Goal: Task Accomplishment & Management: Manage account settings

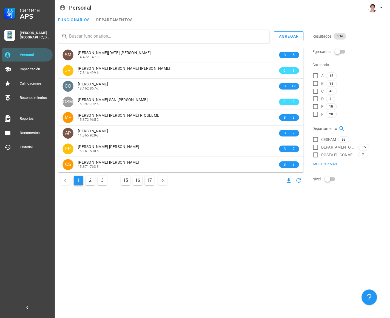
paste input "Carolina Guajardo"
click at [140, 37] on input "Carolina Guajardo" at bounding box center [167, 36] width 196 height 9
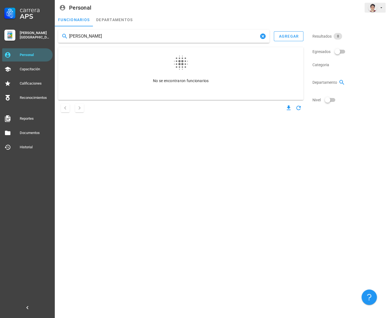
type input "Carolina Guajardo"
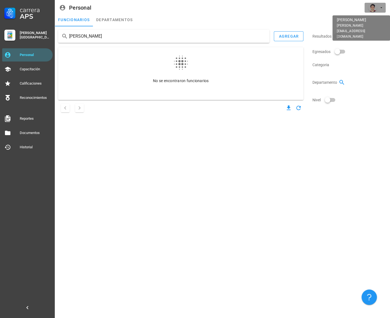
click at [377, 8] on div "avatar" at bounding box center [373, 7] width 9 height 9
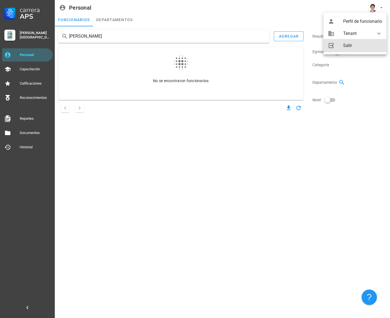
click at [353, 39] on link "Salir" at bounding box center [355, 45] width 63 height 13
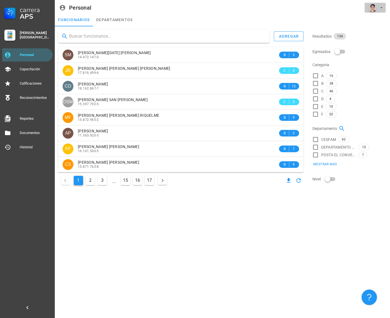
click at [378, 7] on span "button" at bounding box center [375, 7] width 17 height 9
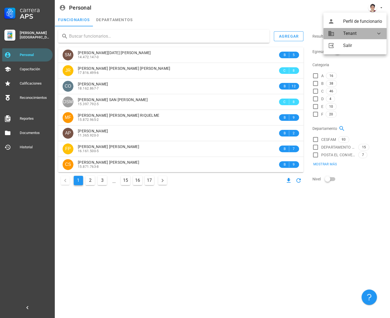
click at [363, 32] on div "Tenant" at bounding box center [357, 33] width 26 height 11
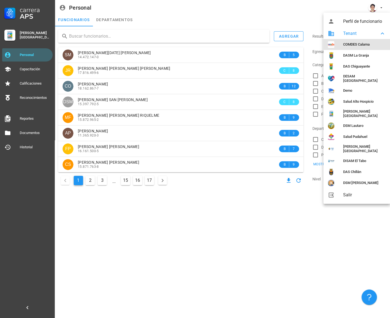
click at [349, 44] on div "COMDES Calama" at bounding box center [365, 44] width 43 height 4
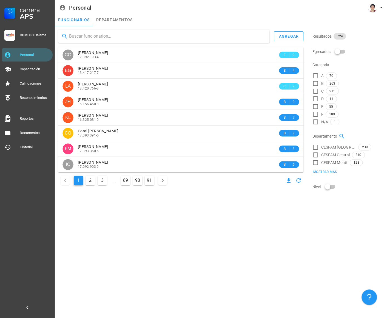
click at [164, 36] on div "agregar CG Camila Andrea Gutierrez Soto 17.392.193-4 E 9 EG Edith Andrea Galleg…" at bounding box center [181, 111] width 250 height 168
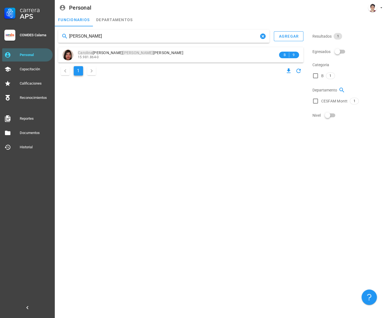
type input "Carolina Guajardo"
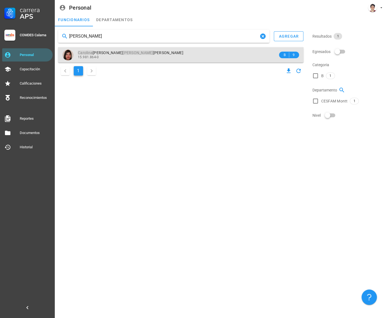
click at [147, 50] on div "Carolina Andrea Guajardo Morales 15.981.864-0" at bounding box center [178, 54] width 200 height 15
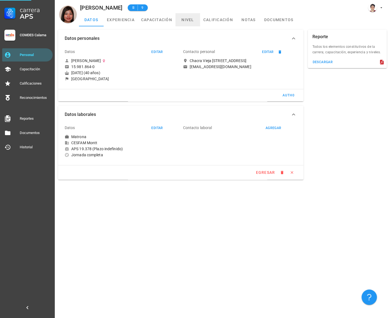
click at [184, 18] on link "nivel" at bounding box center [188, 19] width 25 height 13
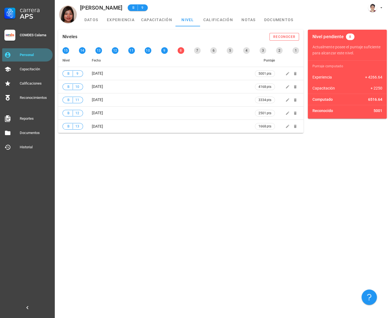
drag, startPoint x: 25, startPoint y: 53, endPoint x: 54, endPoint y: 47, distance: 28.8
click at [25, 53] on div "Personal" at bounding box center [35, 55] width 31 height 4
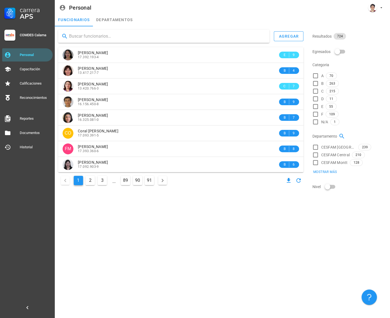
click at [134, 36] on input "text" at bounding box center [167, 36] width 196 height 9
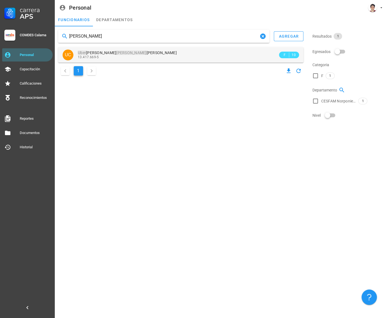
type input "Uber Carvajal"
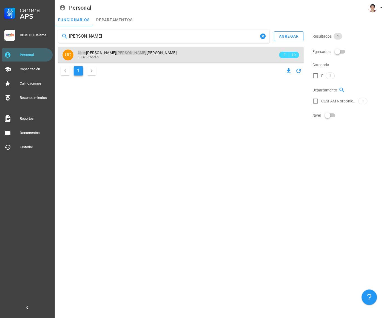
click at [141, 53] on div "Uber Alejandro Carvajal Muñoz" at bounding box center [178, 52] width 200 height 5
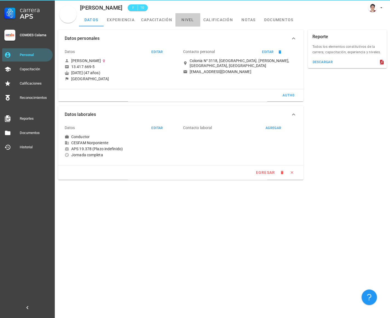
click at [181, 19] on link "nivel" at bounding box center [188, 19] width 25 height 13
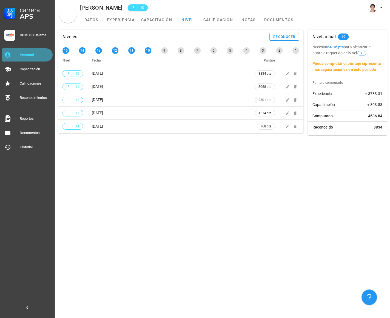
click at [35, 51] on div "Personal" at bounding box center [35, 54] width 31 height 9
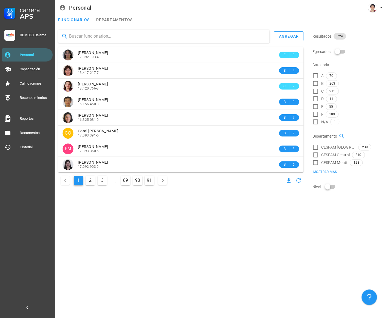
click at [161, 32] on input "text" at bounding box center [167, 36] width 196 height 9
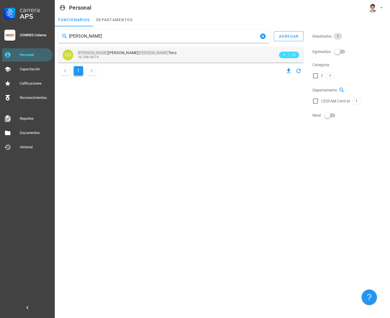
type input "Celia Urrea"
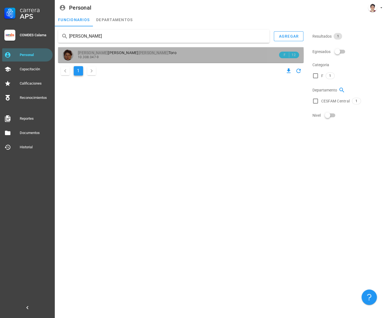
click at [159, 54] on div "Celia Laura Urrea Toro" at bounding box center [178, 52] width 200 height 5
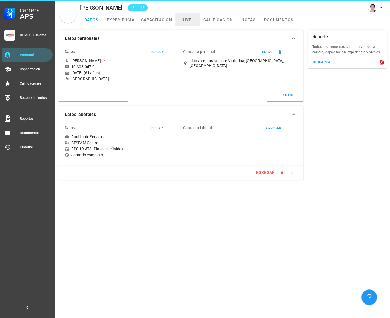
click at [184, 19] on link "nivel" at bounding box center [188, 19] width 25 height 13
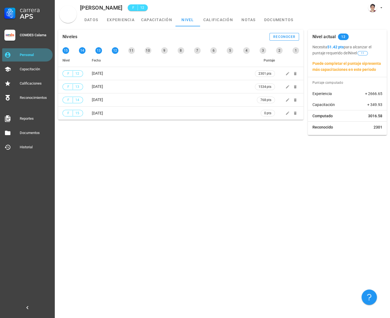
drag, startPoint x: 22, startPoint y: 56, endPoint x: 26, endPoint y: 53, distance: 4.7
click at [22, 56] on div "Personal" at bounding box center [35, 55] width 31 height 4
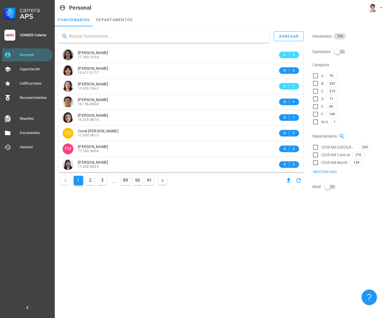
click at [104, 36] on input "text" at bounding box center [167, 36] width 196 height 9
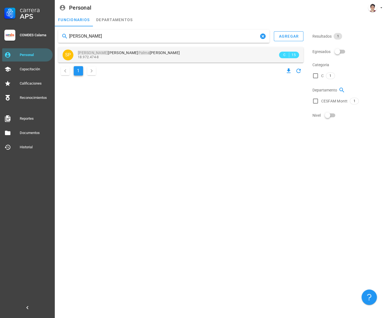
type input "Sandra Palma"
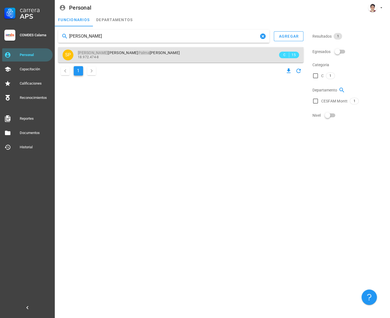
click at [143, 56] on div "18.972.474-8" at bounding box center [178, 57] width 200 height 4
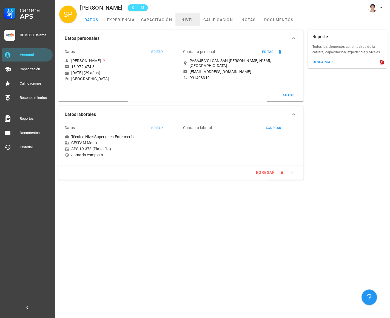
click at [183, 21] on link "nivel" at bounding box center [188, 19] width 25 height 13
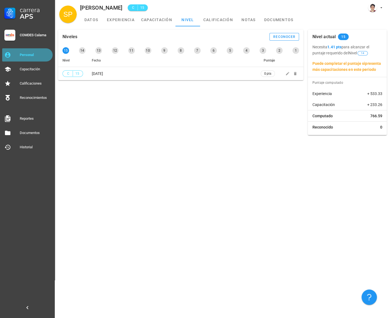
drag, startPoint x: 26, startPoint y: 54, endPoint x: 36, endPoint y: 47, distance: 11.9
click at [26, 54] on div "Personal" at bounding box center [35, 55] width 31 height 4
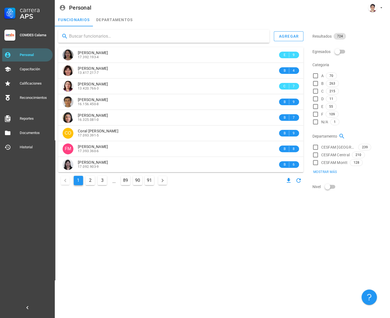
click at [136, 30] on div at bounding box center [164, 36] width 212 height 13
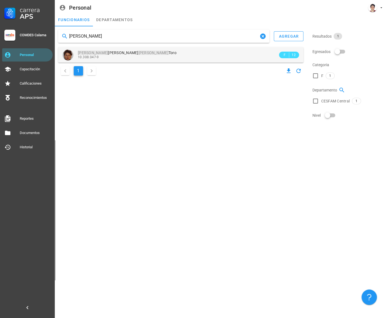
type input "Celia Urrea"
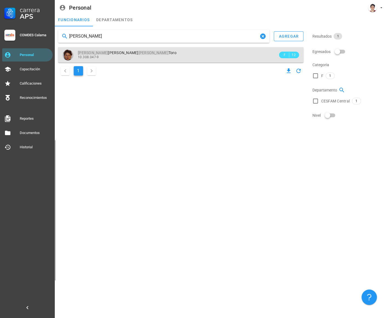
click at [135, 53] on div "Celia Laura Urrea Toro" at bounding box center [178, 52] width 200 height 5
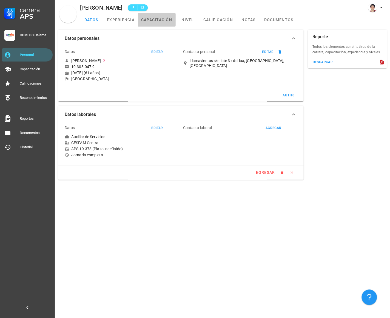
click at [157, 17] on link "capacitación" at bounding box center [157, 19] width 38 height 13
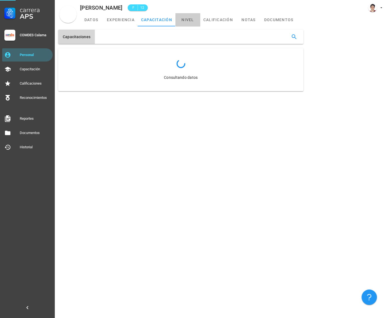
click at [188, 21] on link "nivel" at bounding box center [188, 19] width 25 height 13
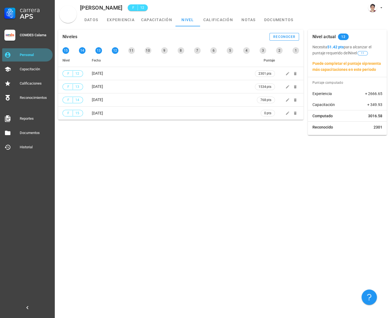
drag, startPoint x: 23, startPoint y: 54, endPoint x: 41, endPoint y: 52, distance: 19.1
click at [23, 55] on div "Personal" at bounding box center [35, 55] width 31 height 4
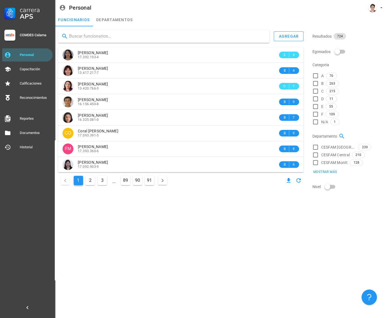
click at [155, 40] on input "text" at bounding box center [167, 36] width 196 height 9
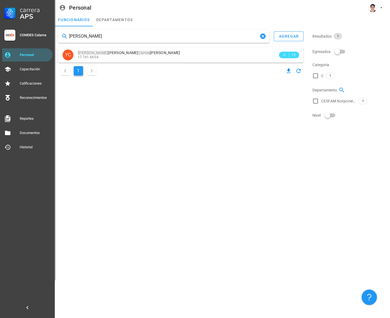
type input "Yamilin Cortes"
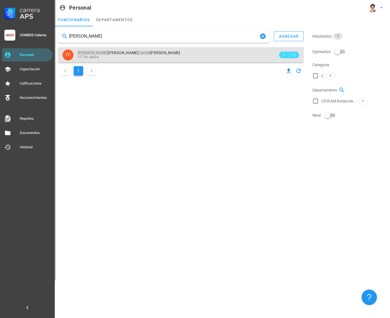
click at [164, 55] on div "17.761.665-6" at bounding box center [178, 57] width 200 height 4
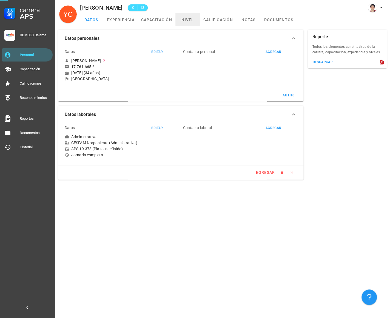
click at [193, 19] on link "nivel" at bounding box center [188, 19] width 25 height 13
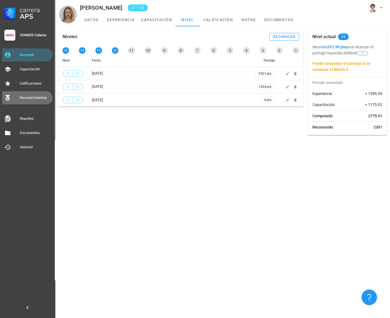
click at [42, 100] on div "Reconocimientos" at bounding box center [35, 97] width 31 height 9
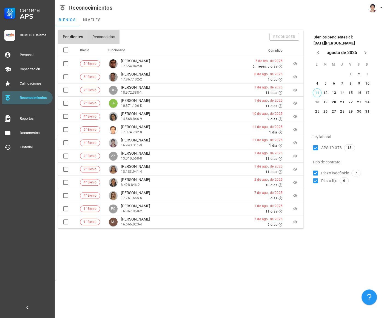
click at [103, 35] on span "Reconocidos" at bounding box center [103, 37] width 23 height 4
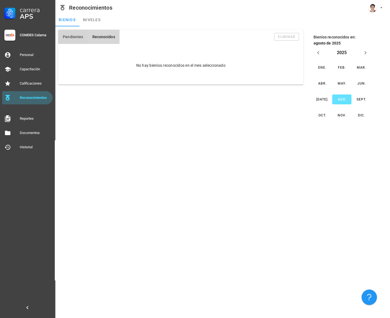
click at [74, 37] on span "Pendientes" at bounding box center [73, 37] width 21 height 4
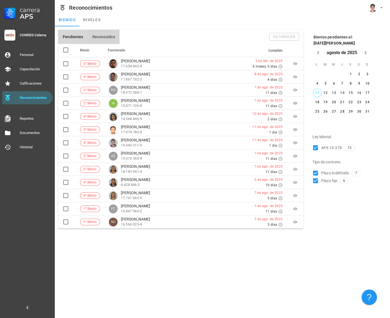
click at [103, 34] on button "Reconocidos" at bounding box center [104, 37] width 32 height 14
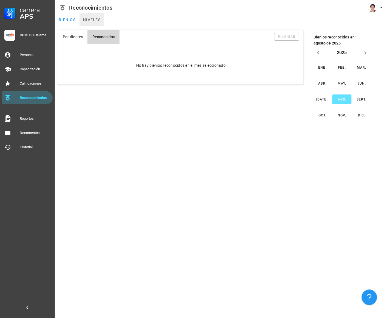
click at [91, 19] on link "niveles" at bounding box center [92, 19] width 25 height 13
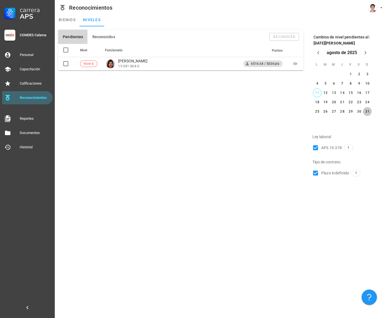
click at [368, 111] on div "31" at bounding box center [368, 111] width 9 height 4
click at [368, 52] on icon "Próximo mes" at bounding box center [365, 52] width 7 height 7
click at [319, 76] on div "1" at bounding box center [317, 74] width 9 height 4
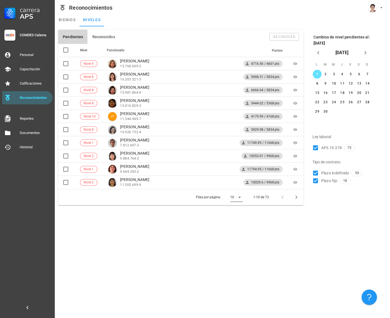
click at [239, 196] on icon at bounding box center [240, 197] width 7 height 7
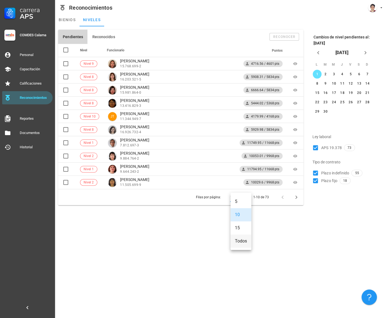
click at [241, 241] on div "Todos" at bounding box center [241, 240] width 12 height 5
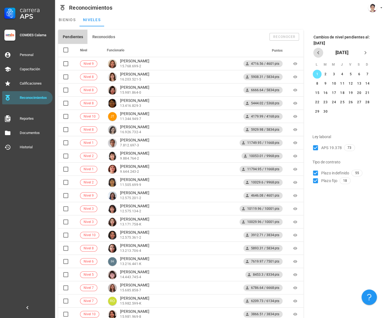
click at [319, 54] on icon "Mes anterior" at bounding box center [318, 52] width 7 height 7
click at [367, 112] on div "31" at bounding box center [368, 111] width 9 height 4
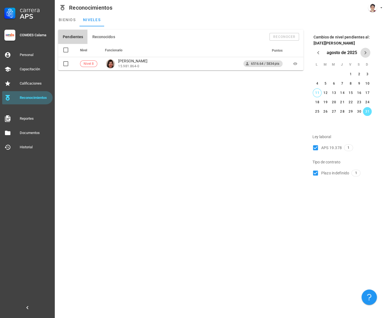
click at [366, 54] on icon "Próximo mes" at bounding box center [365, 52] width 7 height 7
click at [315, 56] on span "Mes anterior" at bounding box center [319, 52] width 10 height 7
click at [366, 111] on div "31" at bounding box center [368, 111] width 9 height 4
click at [144, 99] on div "Pendientes Reconocidos reconocer Nivel Funcionario Puntos Nivel 8 Carolina Guaj…" at bounding box center [181, 102] width 250 height 151
click at [366, 55] on icon "Próximo mes" at bounding box center [365, 52] width 7 height 7
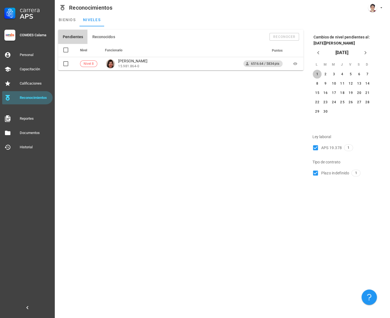
click at [318, 76] on div "1" at bounding box center [317, 74] width 9 height 4
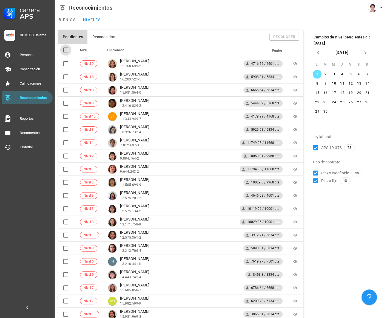
click at [65, 50] on div at bounding box center [65, 49] width 9 height 9
checkbox input "true"
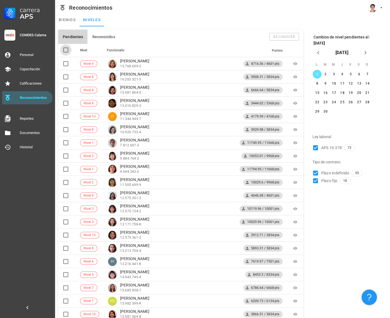
checkbox input "true"
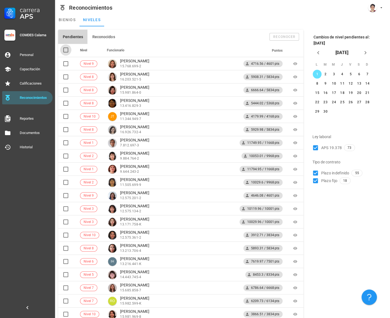
checkbox input "true"
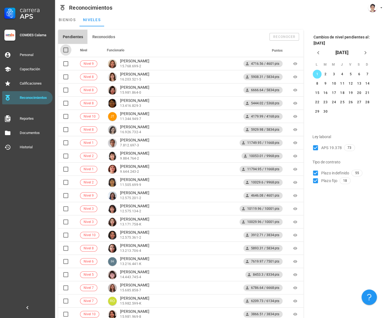
checkbox input "true"
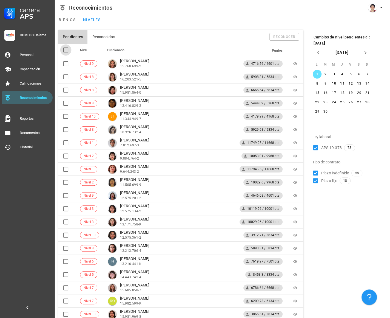
checkbox input "true"
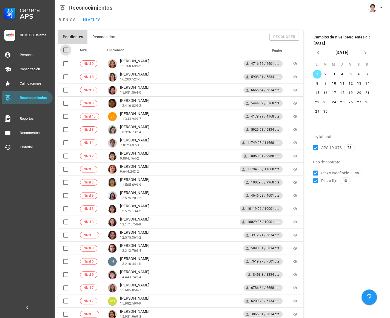
checkbox input "true"
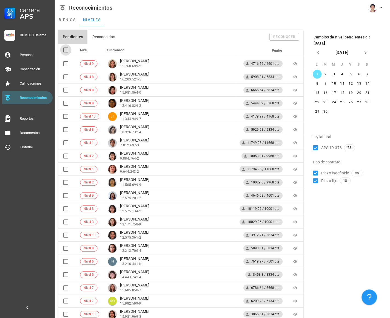
checkbox input "true"
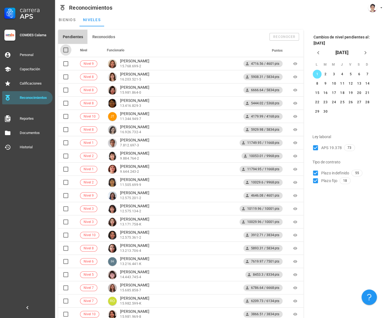
checkbox input "true"
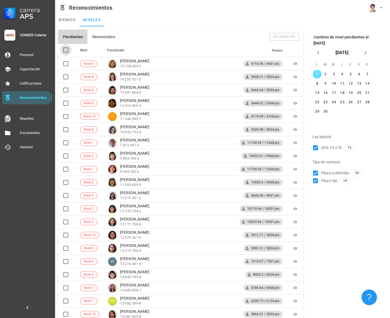
checkbox input "true"
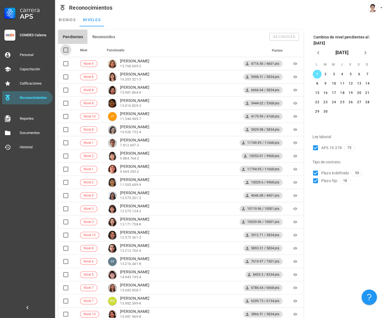
checkbox input "true"
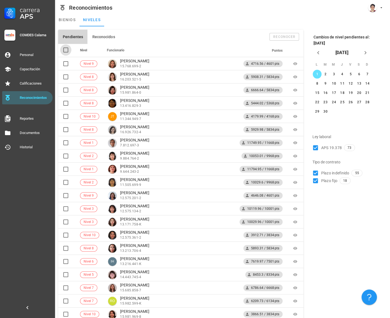
checkbox input "true"
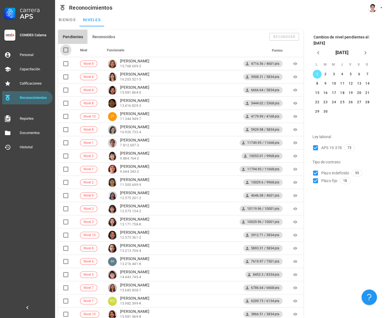
checkbox input "true"
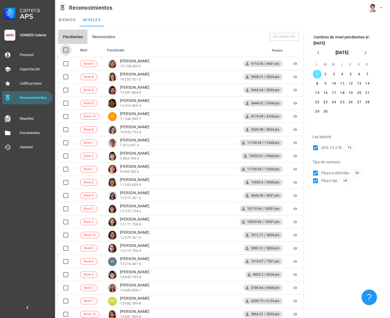
checkbox input "true"
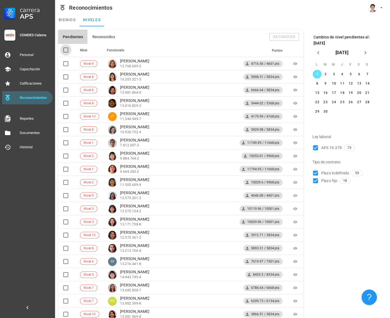
checkbox input "true"
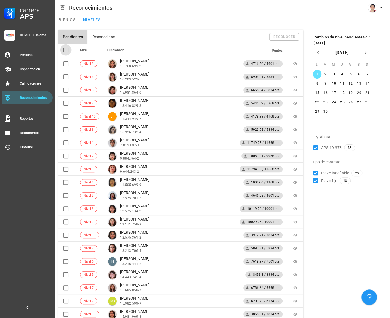
checkbox input "true"
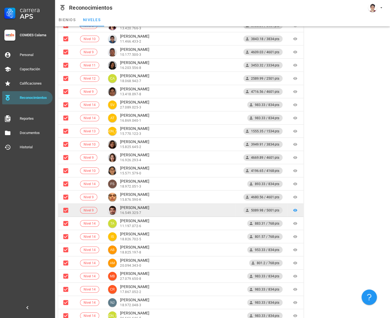
scroll to position [720, 0]
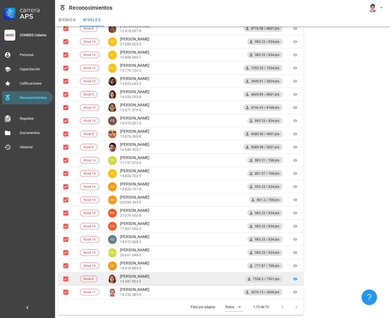
click at [122, 276] on div "Karen Loyola" at bounding box center [134, 276] width 29 height 5
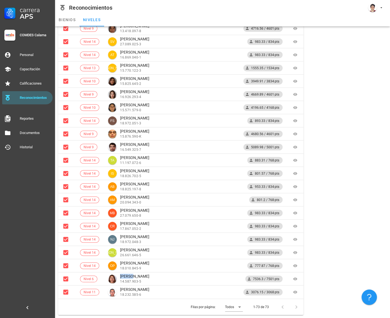
copy div "Karen"
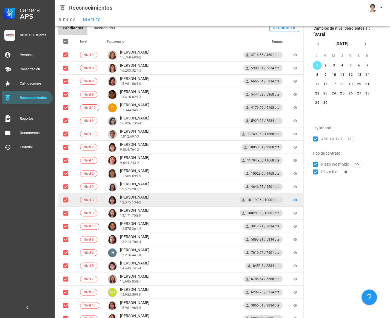
scroll to position [0, 0]
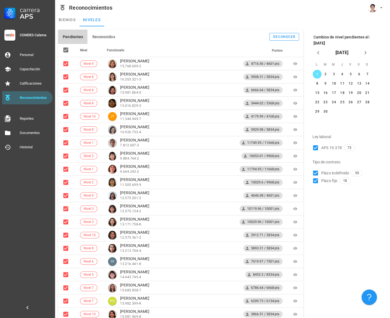
click at [65, 21] on link "bienios" at bounding box center [67, 19] width 25 height 13
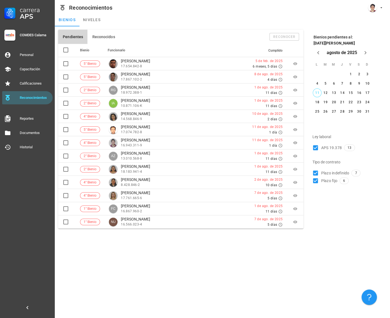
click at [27, 47] on div "Carrera APS COMDES Calama Personal Capacitación Calificaciones Reconocimientos …" at bounding box center [27, 77] width 55 height 154
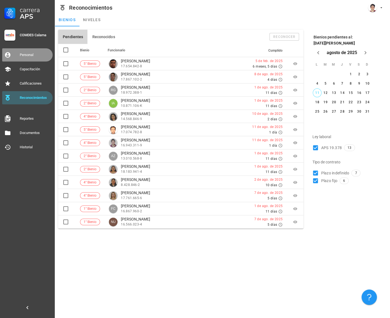
click at [30, 51] on div "Personal" at bounding box center [35, 54] width 31 height 9
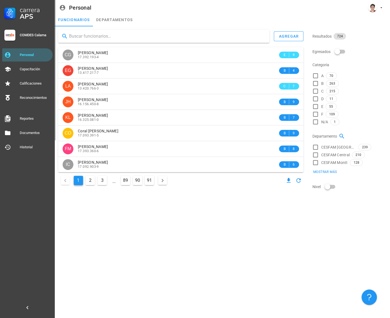
click at [140, 40] on input "text" at bounding box center [167, 36] width 196 height 9
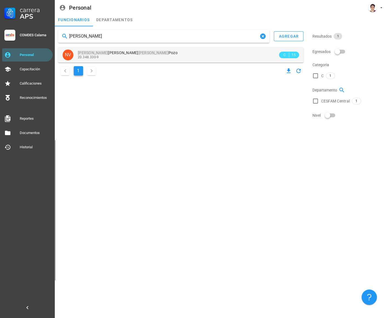
type input "Nicolas Vielma"
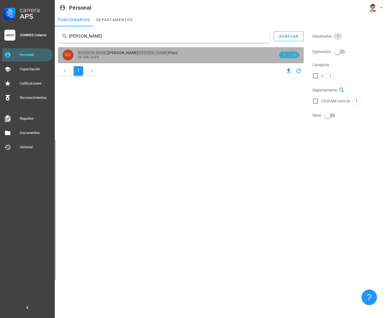
click at [151, 53] on div "Nicolas Alexis Vielma Pozo" at bounding box center [178, 52] width 200 height 5
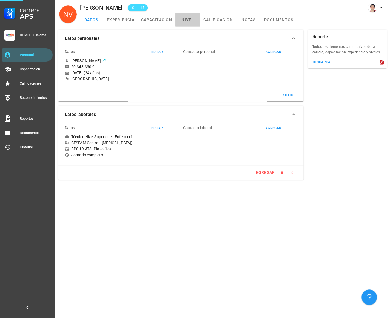
click at [187, 19] on link "nivel" at bounding box center [188, 19] width 25 height 13
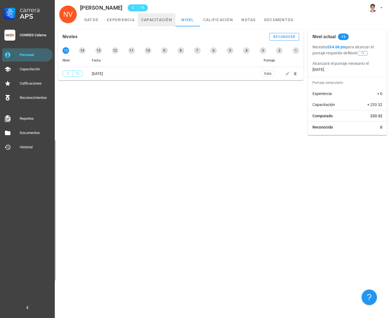
click at [166, 18] on link "capacitación" at bounding box center [157, 19] width 38 height 13
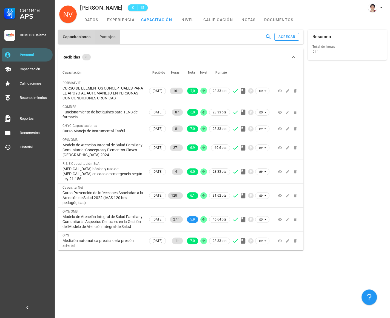
click at [114, 35] on button "Puntajes" at bounding box center [107, 37] width 25 height 14
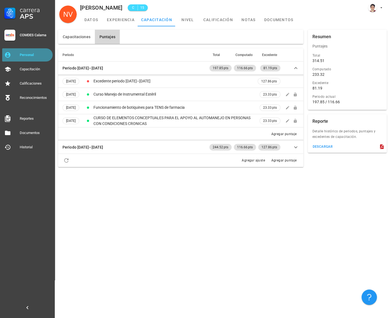
click at [13, 52] on link "Personal" at bounding box center [27, 54] width 50 height 13
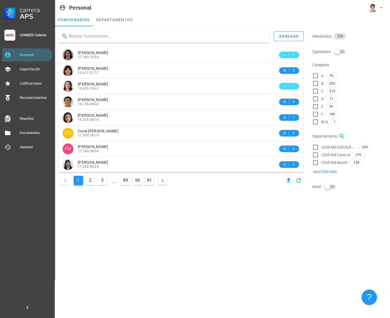
click at [120, 35] on input "text" at bounding box center [167, 36] width 196 height 9
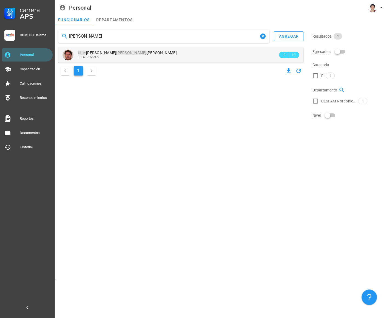
type input "Uber Carvajal"
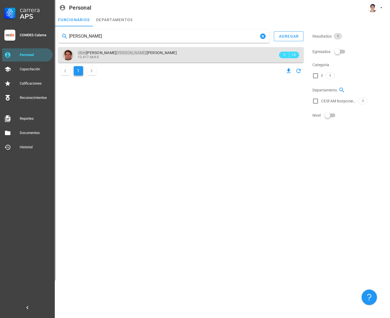
click at [116, 52] on mark "Carvajal" at bounding box center [131, 52] width 30 height 4
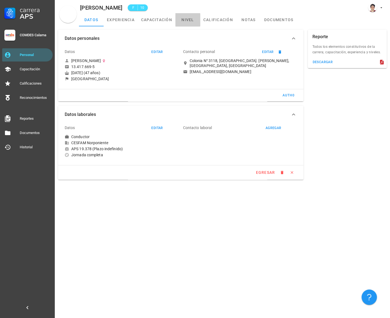
click at [190, 19] on link "nivel" at bounding box center [188, 19] width 25 height 13
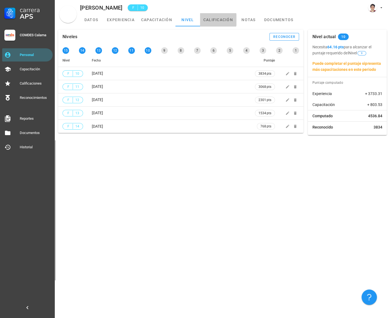
click at [217, 18] on link "calificación" at bounding box center [218, 19] width 36 height 13
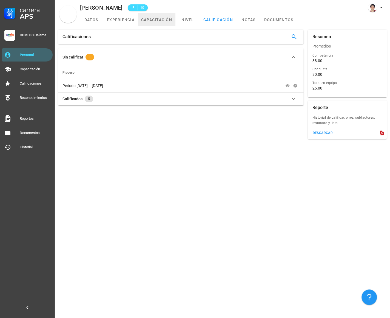
click at [163, 21] on link "capacitación" at bounding box center [157, 19] width 38 height 13
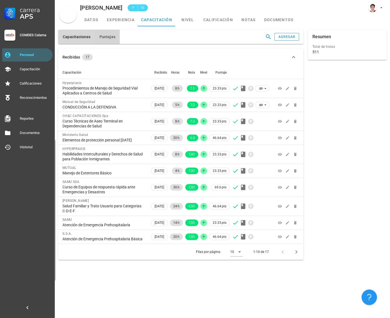
click at [102, 38] on span "Puntajes" at bounding box center [107, 37] width 16 height 4
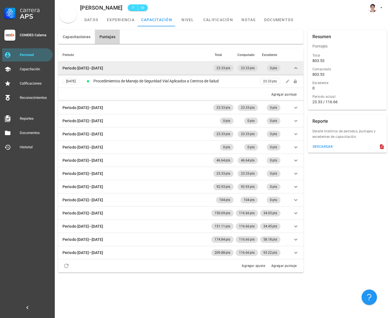
click at [292, 70] on td at bounding box center [293, 67] width 22 height 13
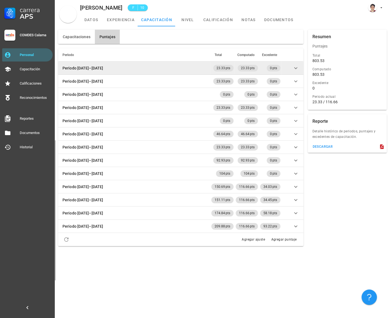
click at [299, 68] on icon at bounding box center [296, 68] width 7 height 7
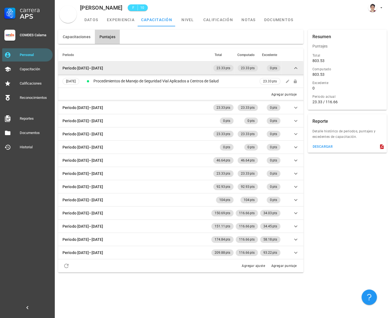
click at [298, 68] on icon at bounding box center [296, 68] width 7 height 7
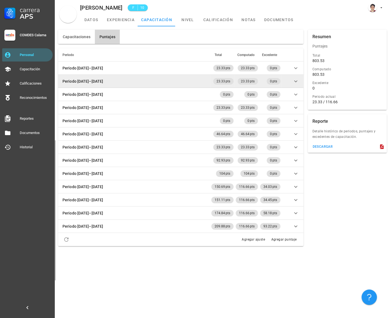
click at [294, 80] on icon at bounding box center [296, 81] width 7 height 7
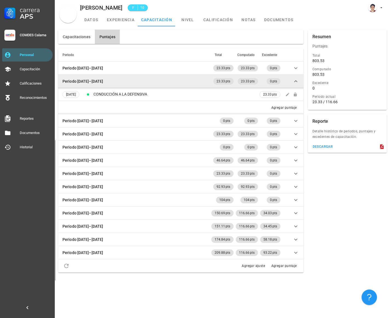
click at [296, 80] on icon at bounding box center [296, 81] width 7 height 7
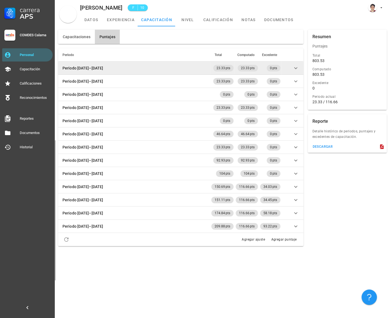
click at [295, 66] on icon at bounding box center [296, 68] width 7 height 7
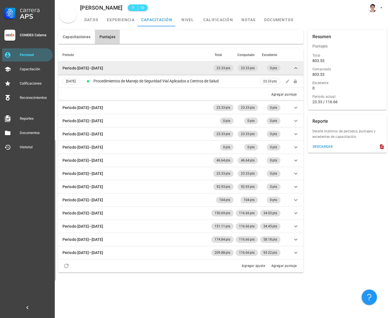
click at [295, 66] on icon at bounding box center [296, 68] width 7 height 7
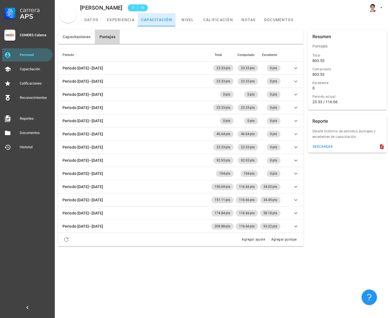
click at [141, 16] on link "capacitación" at bounding box center [157, 19] width 38 height 13
click at [121, 19] on link "experiencia" at bounding box center [121, 19] width 34 height 13
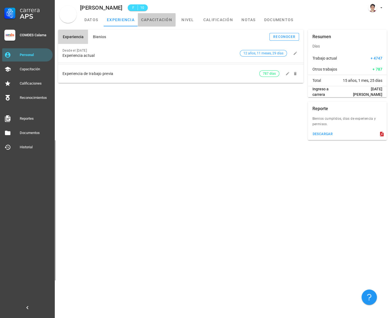
click at [159, 19] on link "capacitación" at bounding box center [157, 19] width 38 height 13
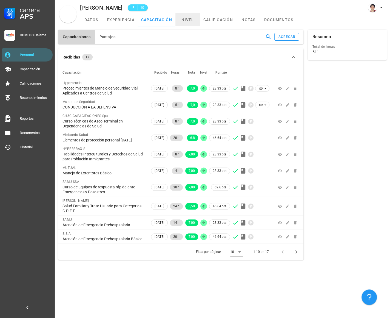
click at [187, 19] on link "nivel" at bounding box center [188, 19] width 25 height 13
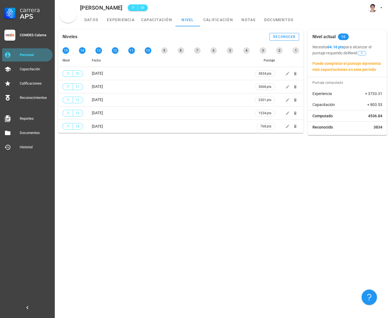
drag, startPoint x: 32, startPoint y: 53, endPoint x: 69, endPoint y: 47, distance: 36.8
click at [32, 53] on div "Personal" at bounding box center [35, 55] width 31 height 4
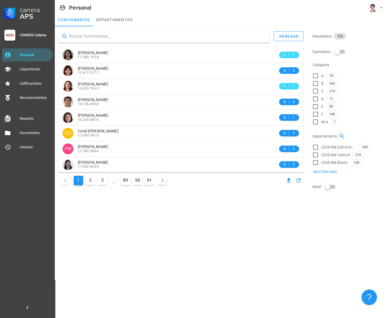
click at [158, 42] on div at bounding box center [164, 36] width 212 height 13
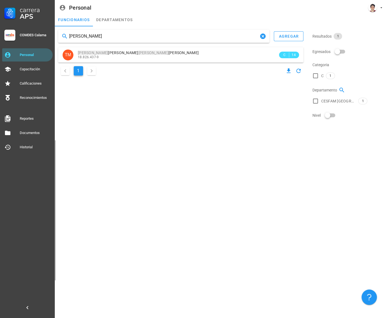
type input "Tamara Morgado"
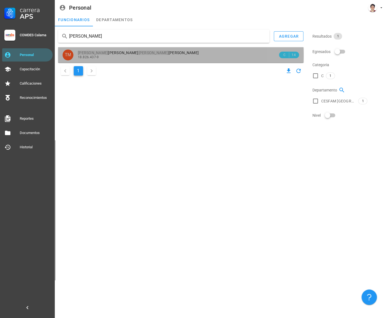
click at [157, 54] on div "Tamara Jacqueline Morgado Jara" at bounding box center [178, 52] width 200 height 5
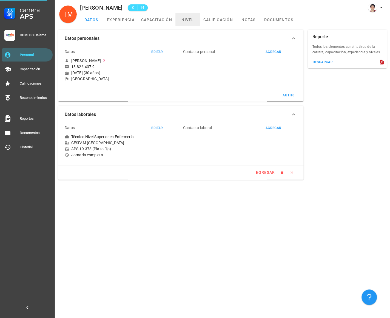
click at [190, 20] on link "nivel" at bounding box center [188, 19] width 25 height 13
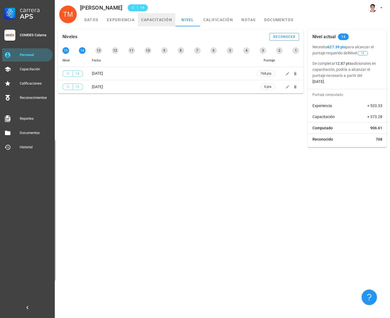
click at [168, 23] on link "capacitación" at bounding box center [157, 19] width 38 height 13
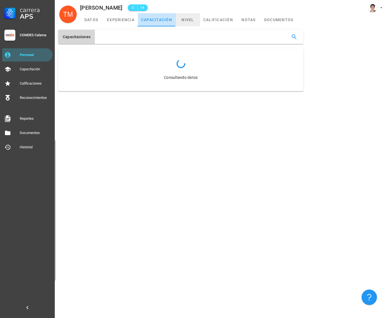
click at [189, 21] on link "nivel" at bounding box center [188, 19] width 25 height 13
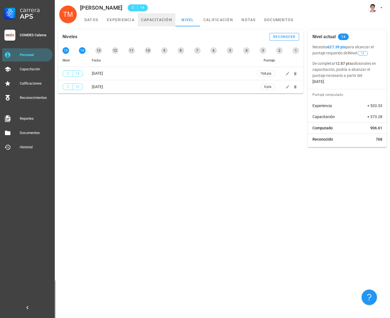
click at [162, 20] on link "capacitación" at bounding box center [157, 19] width 38 height 13
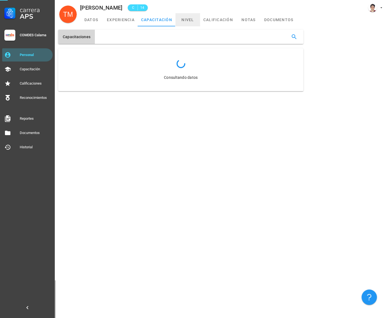
click at [189, 21] on link "nivel" at bounding box center [188, 19] width 25 height 13
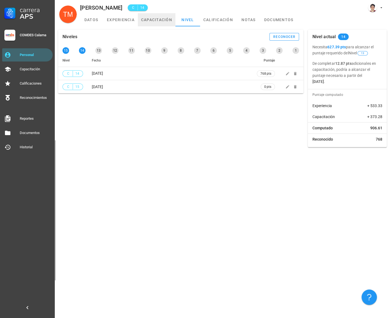
click at [168, 18] on link "capacitación" at bounding box center [157, 19] width 38 height 13
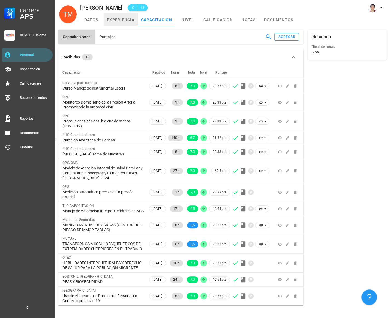
click at [120, 19] on link "experiencia" at bounding box center [121, 19] width 34 height 13
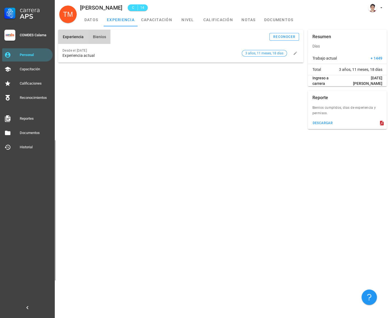
click at [101, 36] on span "Bienios" at bounding box center [99, 37] width 14 height 4
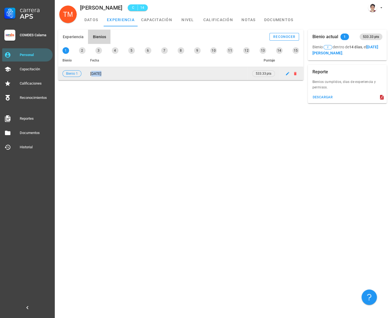
drag, startPoint x: 94, startPoint y: 74, endPoint x: 102, endPoint y: 74, distance: 7.5
click at [102, 74] on span "24/08/2023" at bounding box center [95, 73] width 11 height 4
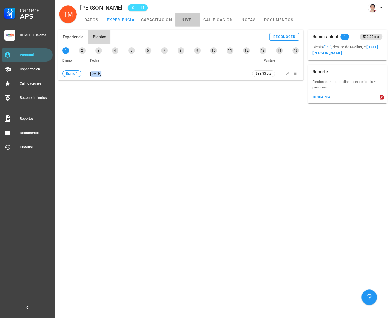
click at [189, 21] on link "nivel" at bounding box center [188, 19] width 25 height 13
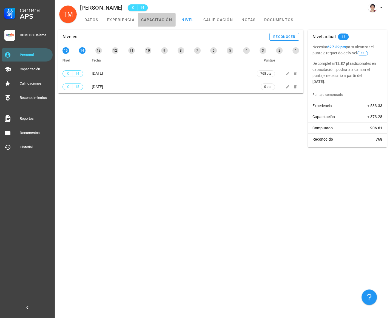
click at [173, 19] on link "capacitación" at bounding box center [157, 19] width 38 height 13
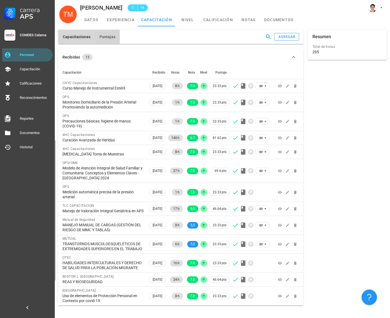
click at [114, 38] on span "Puntajes" at bounding box center [107, 37] width 16 height 4
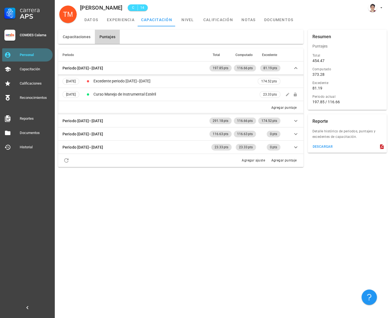
click at [21, 57] on div "Personal" at bounding box center [35, 54] width 31 height 9
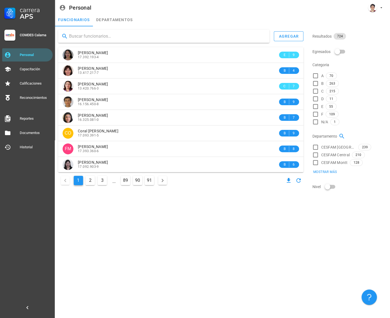
drag, startPoint x: 102, startPoint y: 44, endPoint x: 128, endPoint y: 37, distance: 27.1
click at [128, 37] on input "text" at bounding box center [167, 36] width 196 height 9
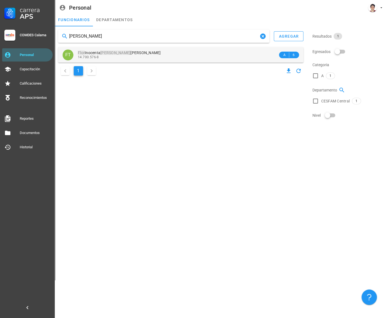
type input "Flor Tovar"
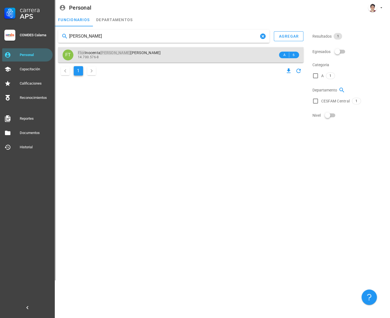
click at [148, 55] on div "14.700.576-8" at bounding box center [178, 57] width 200 height 4
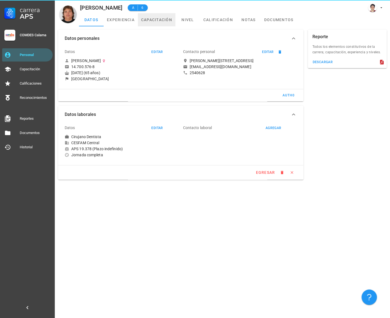
click at [166, 20] on link "capacitación" at bounding box center [157, 19] width 38 height 13
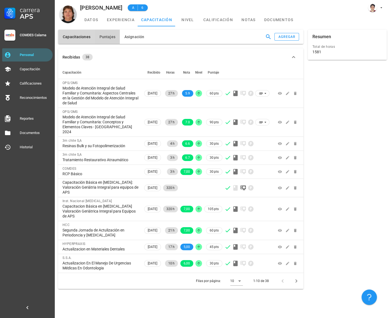
click at [110, 36] on span "Puntajes" at bounding box center [107, 37] width 16 height 4
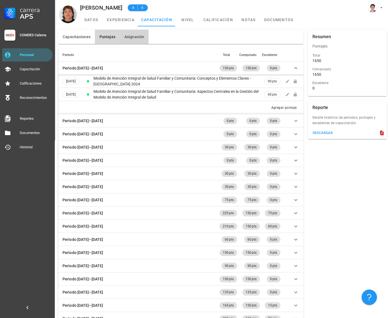
click at [134, 34] on button "Asignación" at bounding box center [134, 37] width 29 height 14
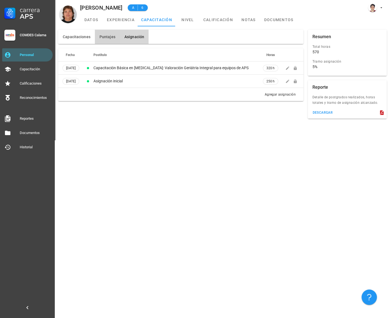
click at [97, 36] on button "Puntajes" at bounding box center [107, 37] width 25 height 14
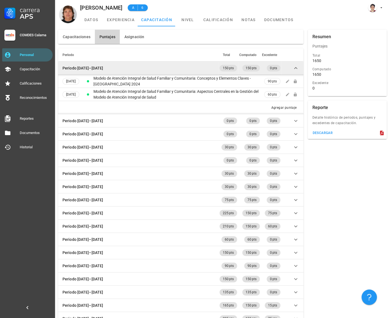
click at [193, 68] on td "Periodo 2023–2024" at bounding box center [138, 67] width 161 height 13
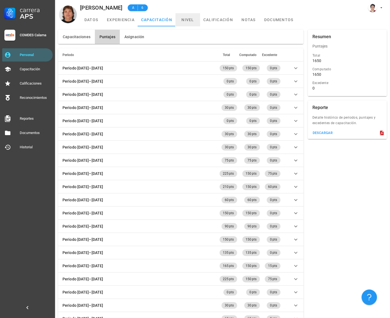
click at [188, 22] on link "nivel" at bounding box center [188, 19] width 25 height 13
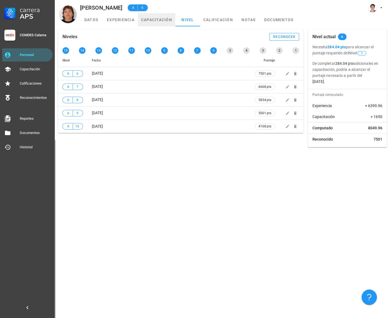
click at [159, 17] on link "capacitación" at bounding box center [157, 19] width 38 height 13
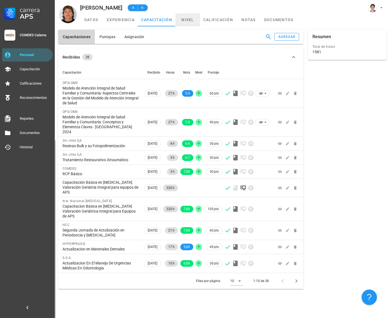
click at [199, 22] on link "nivel" at bounding box center [188, 19] width 25 height 13
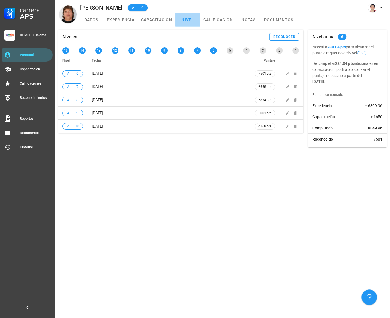
click at [186, 23] on link "nivel" at bounding box center [188, 19] width 25 height 13
click at [158, 22] on link "capacitación" at bounding box center [157, 19] width 38 height 13
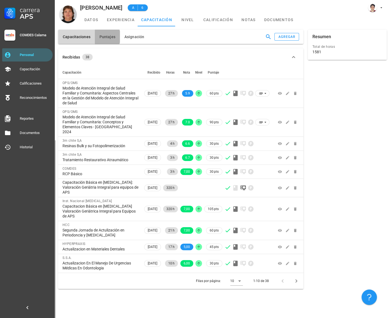
click at [111, 39] on span "Puntajes" at bounding box center [107, 37] width 16 height 4
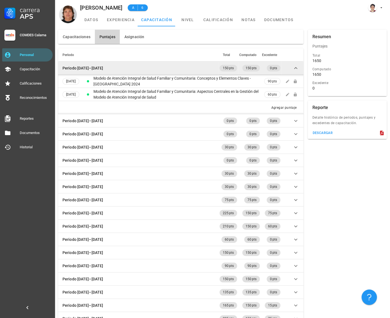
click at [118, 69] on td "Periodo 2023–2024" at bounding box center [138, 67] width 161 height 13
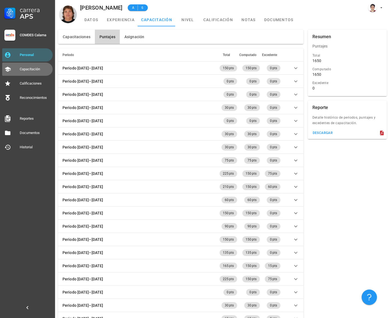
click at [15, 63] on link "Capacitación" at bounding box center [27, 69] width 50 height 13
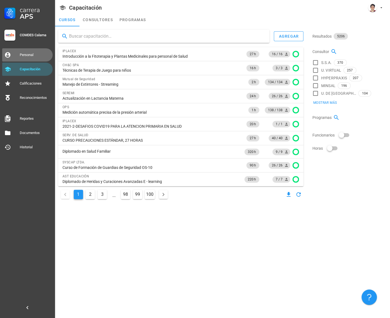
click at [23, 57] on div "Personal" at bounding box center [35, 55] width 31 height 4
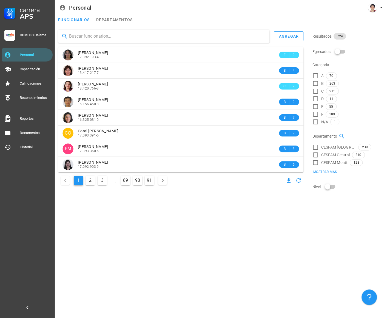
click at [119, 34] on input "text" at bounding box center [167, 36] width 196 height 9
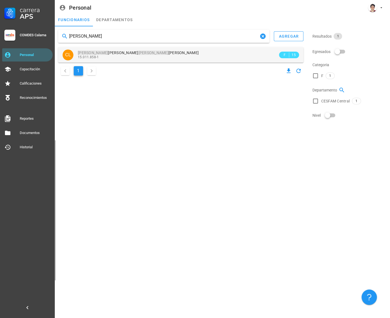
type input "Claudia Leaño"
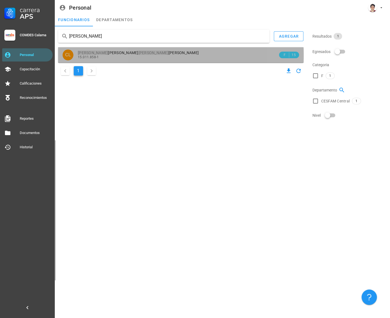
click at [122, 52] on span "Claudia Noemi Leaño Morales" at bounding box center [138, 52] width 121 height 4
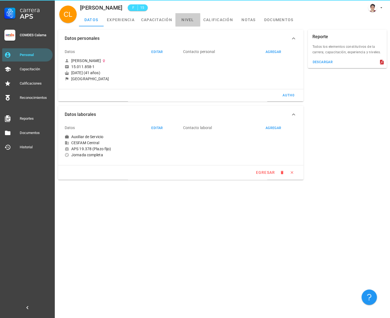
click at [189, 20] on link "nivel" at bounding box center [188, 19] width 25 height 13
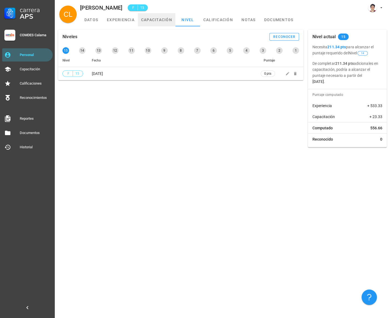
click at [167, 20] on link "capacitación" at bounding box center [157, 19] width 38 height 13
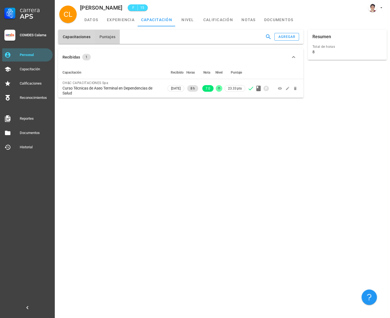
click at [108, 35] on span "Puntajes" at bounding box center [107, 37] width 16 height 4
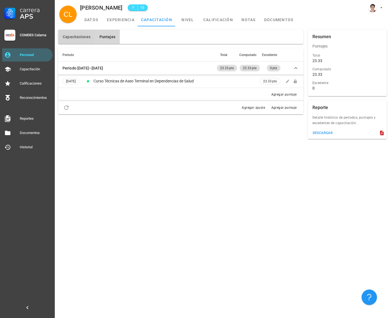
click at [83, 35] on span "Capacitaciones" at bounding box center [77, 37] width 28 height 4
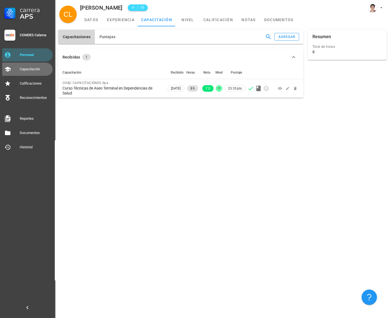
click at [33, 72] on div "Capacitación" at bounding box center [35, 69] width 31 height 9
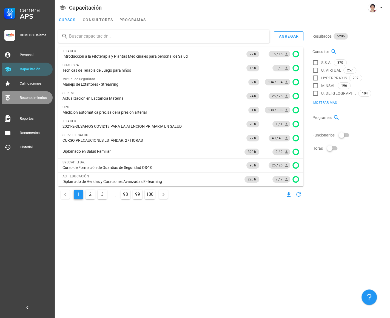
click at [27, 99] on div "Reconocimientos" at bounding box center [35, 97] width 31 height 4
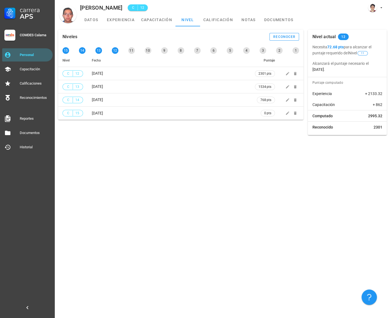
click at [109, 6] on div "Patricio Sanhueza" at bounding box center [101, 8] width 42 height 6
copy div "Sanhueza"
click at [197, 138] on div "Niveles reconocer 15 14 13 12 11 10 9 8 7 6 5 4 3 2 1 Nivel Fecha Puntaje C 12 …" at bounding box center [223, 171] width 336 height 291
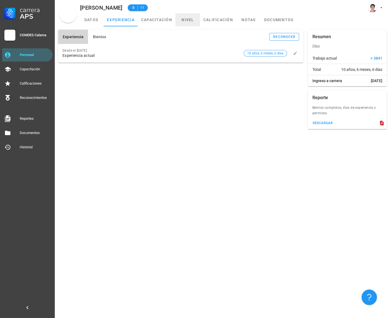
click at [184, 21] on link "nivel" at bounding box center [188, 19] width 25 height 13
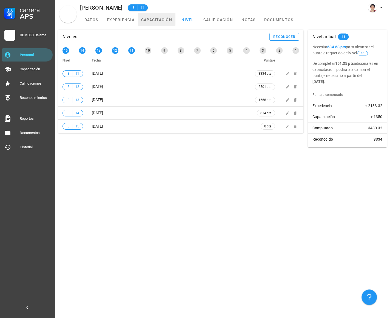
click at [162, 23] on link "capacitación" at bounding box center [157, 19] width 38 height 13
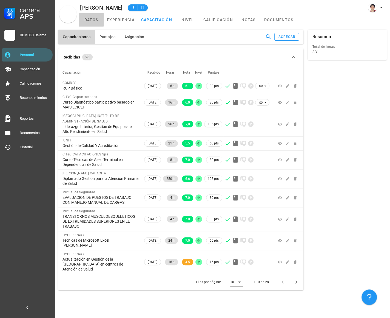
click at [94, 21] on link "datos" at bounding box center [91, 19] width 25 height 13
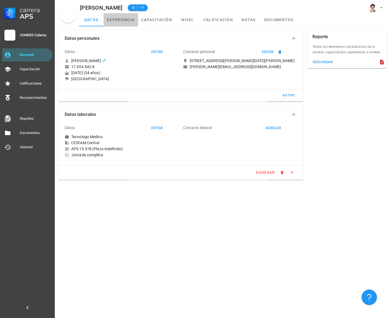
click at [118, 19] on link "experiencia" at bounding box center [121, 19] width 34 height 13
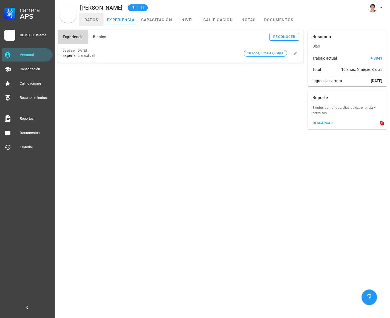
click at [89, 19] on link "datos" at bounding box center [91, 19] width 25 height 13
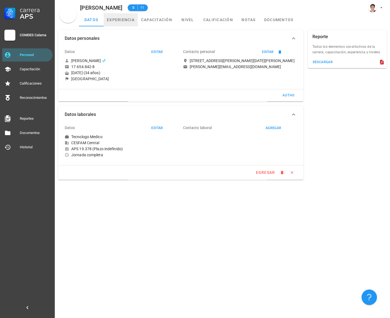
click at [117, 21] on link "experiencia" at bounding box center [121, 19] width 34 height 13
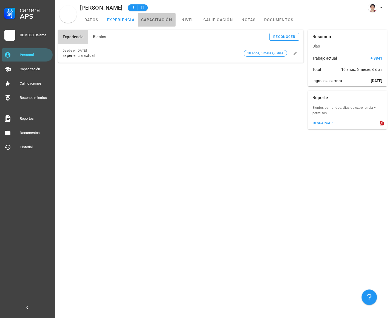
click at [148, 21] on link "capacitación" at bounding box center [157, 19] width 38 height 13
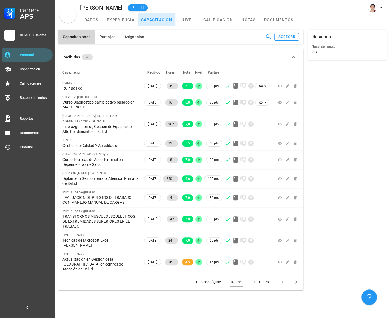
click at [171, 22] on link "capacitación" at bounding box center [157, 19] width 38 height 13
click at [187, 22] on link "nivel" at bounding box center [188, 19] width 25 height 13
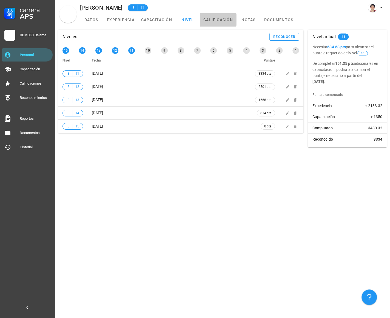
click at [215, 22] on link "calificación" at bounding box center [218, 19] width 36 height 13
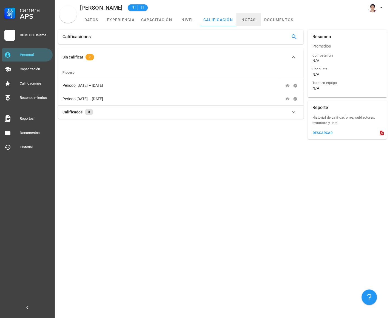
click at [247, 25] on link "notas" at bounding box center [249, 19] width 25 height 13
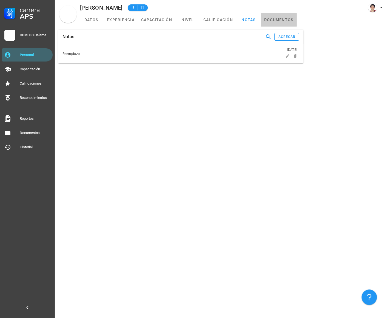
click at [272, 23] on link "documentos" at bounding box center [279, 19] width 36 height 13
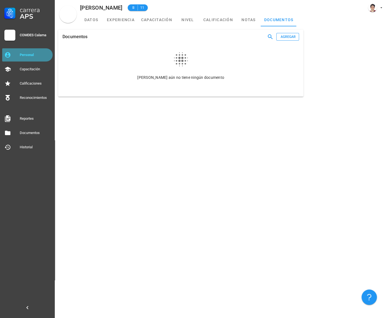
click at [35, 49] on link "Personal" at bounding box center [27, 54] width 50 height 13
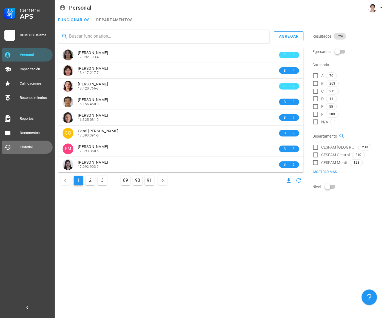
click at [23, 146] on div "Historial" at bounding box center [35, 147] width 31 height 4
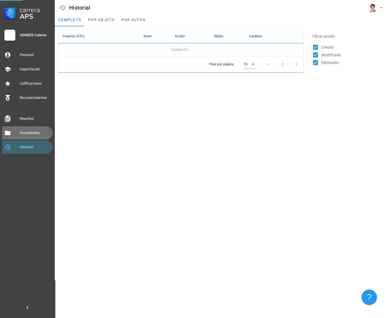
click at [30, 134] on div "Documentos" at bounding box center [35, 133] width 31 height 4
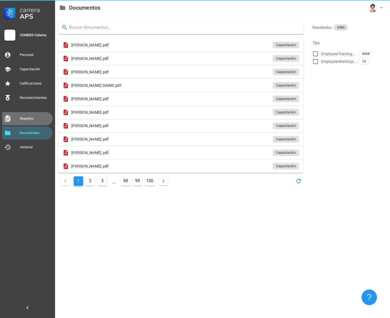
click at [27, 119] on div "Reportes" at bounding box center [35, 118] width 31 height 4
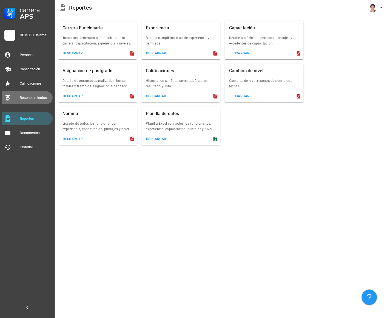
click at [32, 103] on link "Reconocimientos" at bounding box center [27, 97] width 50 height 13
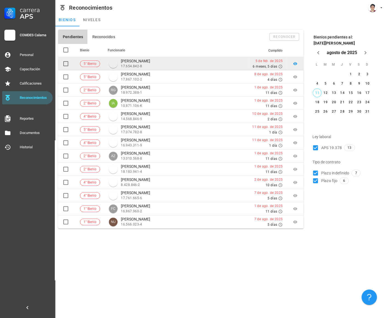
drag, startPoint x: 111, startPoint y: 62, endPoint x: 105, endPoint y: 62, distance: 6.6
click at [105, 62] on td "Luis Rodriguez 17.654.842-8" at bounding box center [177, 63] width 144 height 13
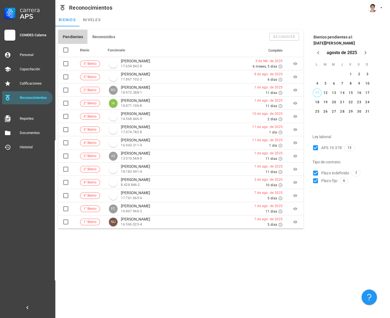
copy div "Luis Rodriguez"
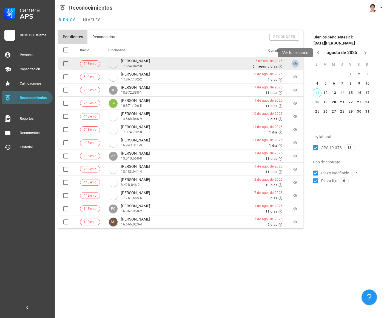
click at [295, 66] on link at bounding box center [296, 64] width 8 height 8
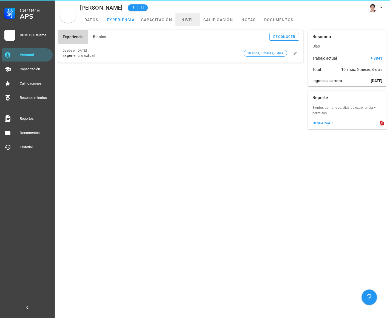
click at [197, 19] on link "nivel" at bounding box center [188, 19] width 25 height 13
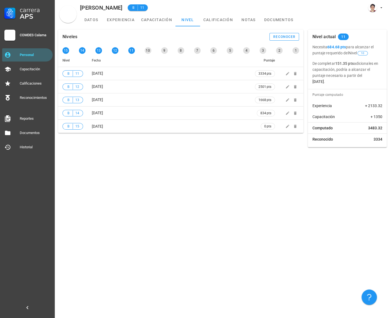
click at [101, 3] on div "Luis Rodriguez B 11" at bounding box center [223, 6] width 336 height 13
click at [103, 7] on div "Luis Rodriguez" at bounding box center [101, 8] width 42 height 6
click at [32, 102] on link "Reconocimientos" at bounding box center [27, 97] width 50 height 13
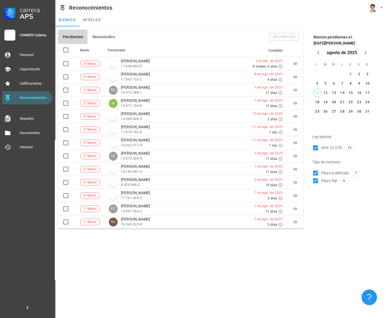
drag, startPoint x: 150, startPoint y: 293, endPoint x: 160, endPoint y: 282, distance: 14.7
click at [150, 293] on div "Pendientes Reconocidos reconocer Bienio Funcionario Cumplido 5° Bienio Luis Rod…" at bounding box center [223, 171] width 336 height 291
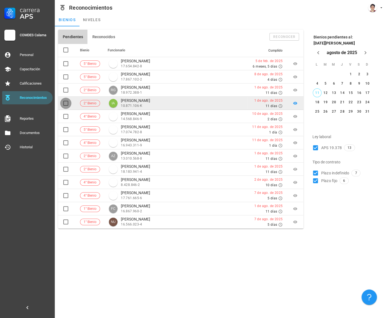
click at [64, 103] on div at bounding box center [65, 103] width 9 height 9
checkbox input "true"
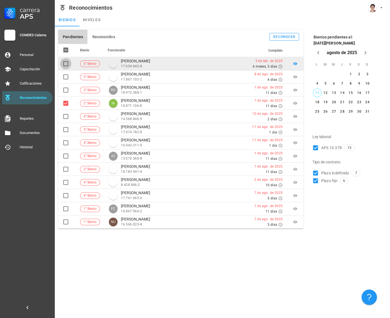
click at [66, 65] on div at bounding box center [65, 63] width 9 height 9
checkbox input "true"
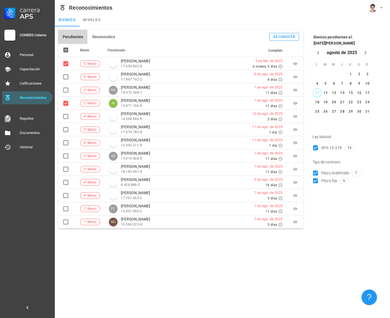
click at [181, 282] on div "Pendientes Reconocidos reconocer Bienio Funcionario Cumplido 5° Bienio Luis Rod…" at bounding box center [223, 171] width 336 height 291
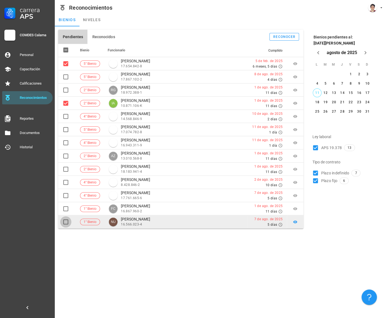
click at [64, 223] on div at bounding box center [65, 221] width 9 height 9
checkbox input "true"
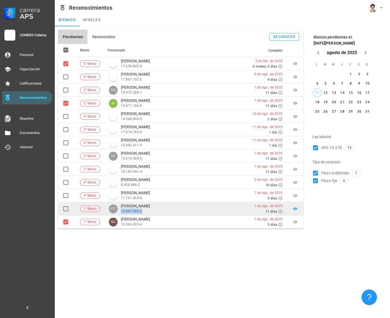
drag, startPoint x: 121, startPoint y: 211, endPoint x: 148, endPoint y: 210, distance: 26.9
click at [148, 210] on div "FC Francisco Cortés 16.867.960-2" at bounding box center [176, 208] width 135 height 10
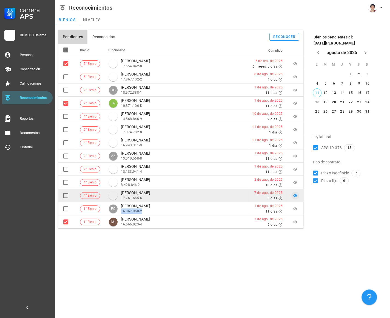
copy div "16.867.960-2"
click at [151, 201] on td "Yamilin Cortes 17.761.665-6" at bounding box center [177, 195] width 144 height 13
drag, startPoint x: 121, startPoint y: 196, endPoint x: 244, endPoint y: 192, distance: 122.7
click at [145, 197] on div "17.761.665-6" at bounding box center [135, 197] width 29 height 5
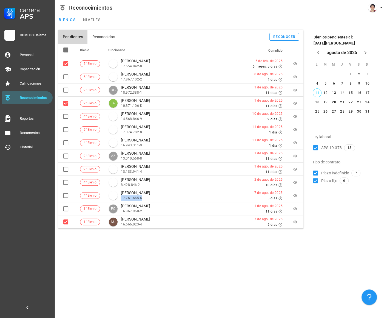
copy div "17.761.665-6"
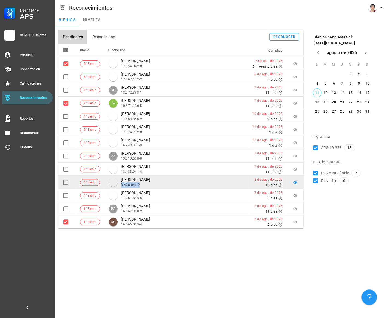
drag, startPoint x: 121, startPoint y: 185, endPoint x: 142, endPoint y: 185, distance: 20.9
click at [142, 185] on div "Hortensia Becerra 8.428.846-2" at bounding box center [176, 182] width 135 height 10
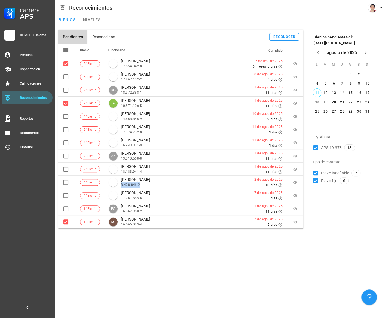
copy div "8.428.846-2"
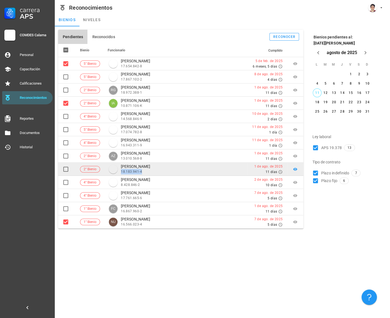
drag, startPoint x: 121, startPoint y: 171, endPoint x: 167, endPoint y: 172, distance: 45.3
click at [167, 172] on div "Carolina Villarroel 18.183.941-4" at bounding box center [176, 169] width 135 height 10
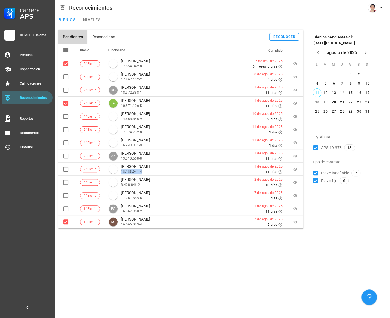
copy div "18.183.941-4"
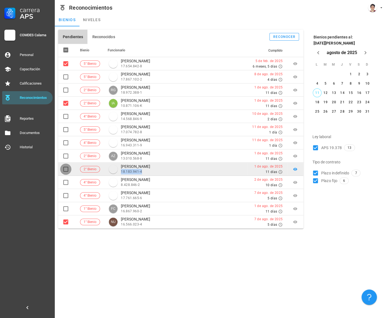
click at [65, 168] on div at bounding box center [65, 168] width 9 height 9
checkbox input "true"
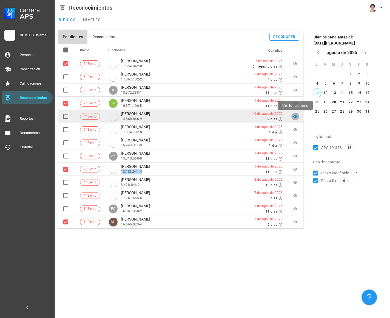
drag, startPoint x: 297, startPoint y: 115, endPoint x: 298, endPoint y: 119, distance: 4.4
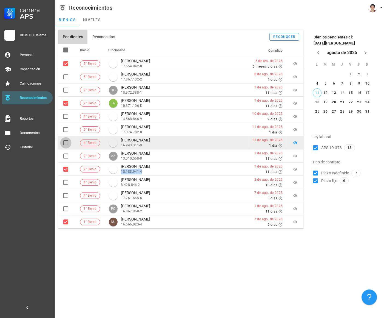
drag, startPoint x: 66, startPoint y: 143, endPoint x: 70, endPoint y: 142, distance: 4.3
click at [66, 143] on div at bounding box center [65, 142] width 9 height 9
checkbox input "true"
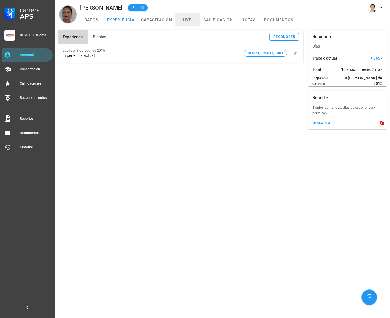
click at [187, 20] on link "nivel" at bounding box center [188, 19] width 25 height 13
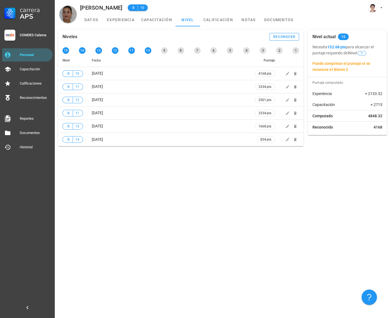
drag, startPoint x: 352, startPoint y: 69, endPoint x: 311, endPoint y: 61, distance: 41.3
click at [311, 61] on div "Necesita 152.68 pts para alcanzar el puntaje requerido del Nivel 9 Puede comple…" at bounding box center [347, 58] width 79 height 29
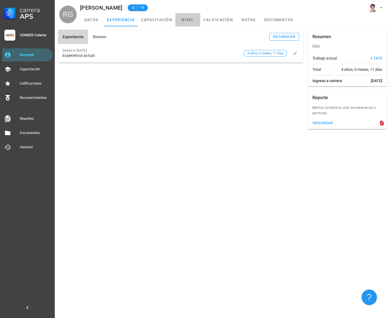
click at [189, 21] on link "nivel" at bounding box center [188, 19] width 25 height 13
click at [185, 18] on link "nivel" at bounding box center [188, 19] width 25 height 13
click at [190, 19] on link "nivel" at bounding box center [188, 19] width 25 height 13
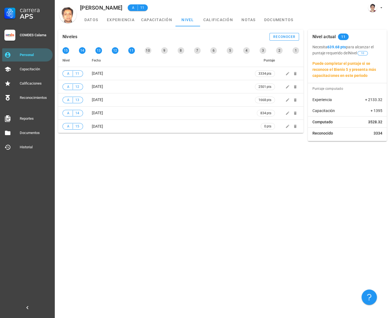
click at [102, 7] on div "Juan Navea" at bounding box center [101, 8] width 42 height 6
copy div "Navea"
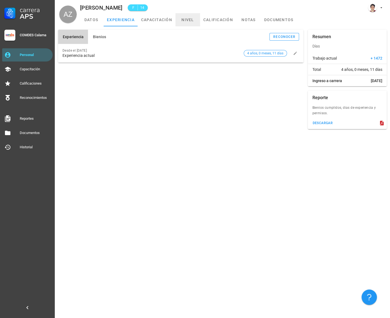
click at [185, 24] on link "nivel" at bounding box center [188, 19] width 25 height 13
click at [190, 21] on link "nivel" at bounding box center [188, 19] width 25 height 13
click at [182, 18] on link "nivel" at bounding box center [188, 19] width 25 height 13
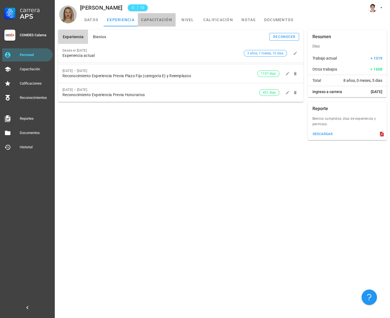
click at [162, 21] on link "capacitación" at bounding box center [157, 19] width 38 height 13
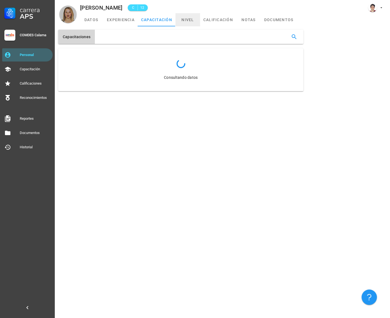
click at [188, 21] on link "nivel" at bounding box center [188, 19] width 25 height 13
